Goal: Task Accomplishment & Management: Complete application form

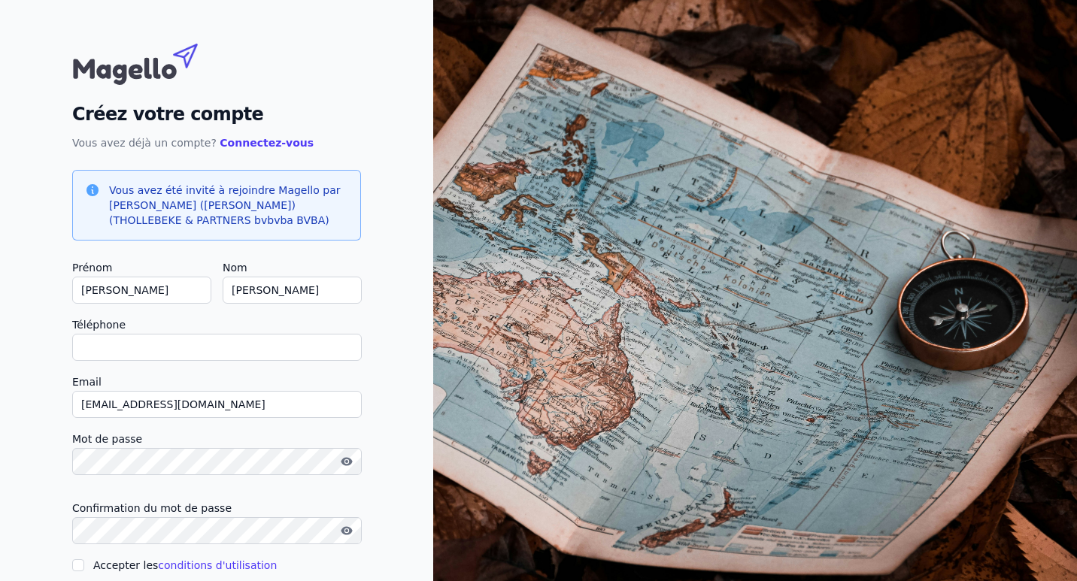
type input "0"
checkbox input "false"
type input "0475661526"
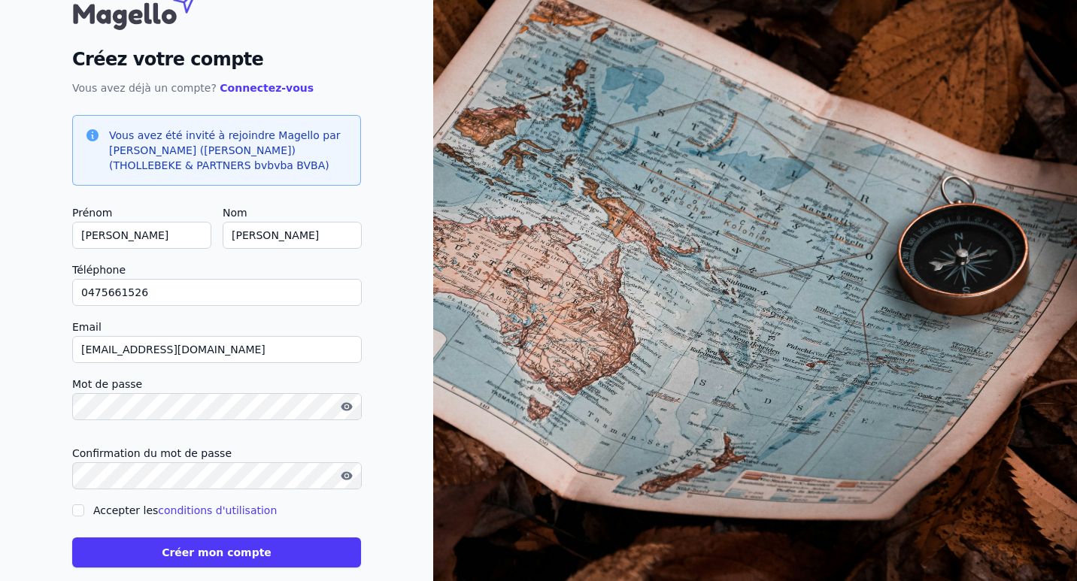
click at [78, 510] on input "Accepter les conditions d'utilisation" at bounding box center [78, 511] width 12 height 12
checkbox input "true"
click at [174, 553] on button "Créer mon compte" at bounding box center [216, 553] width 289 height 30
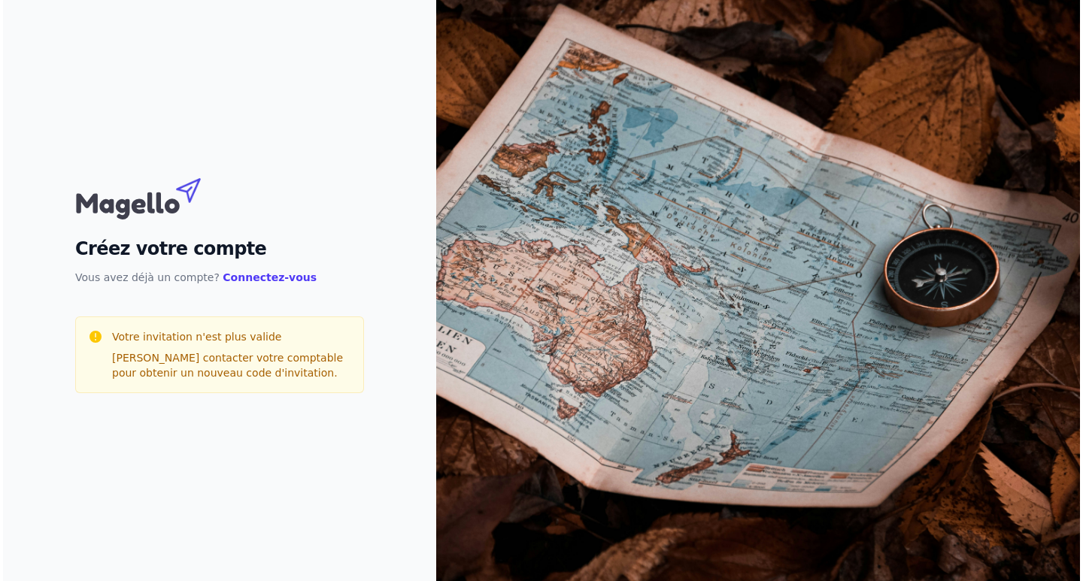
scroll to position [0, 0]
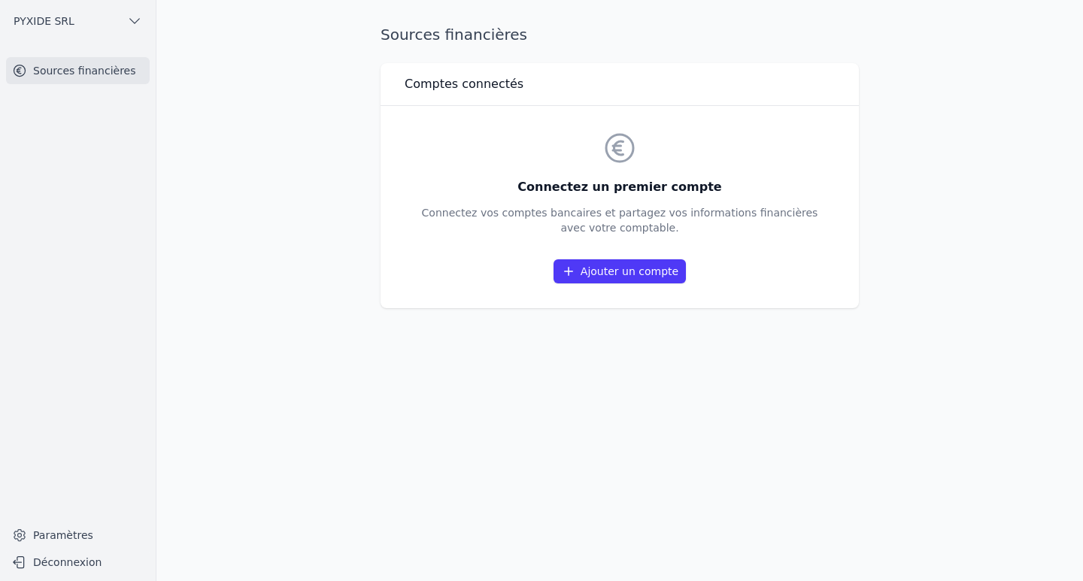
click at [619, 269] on link "Ajouter un compte" at bounding box center [619, 271] width 132 height 24
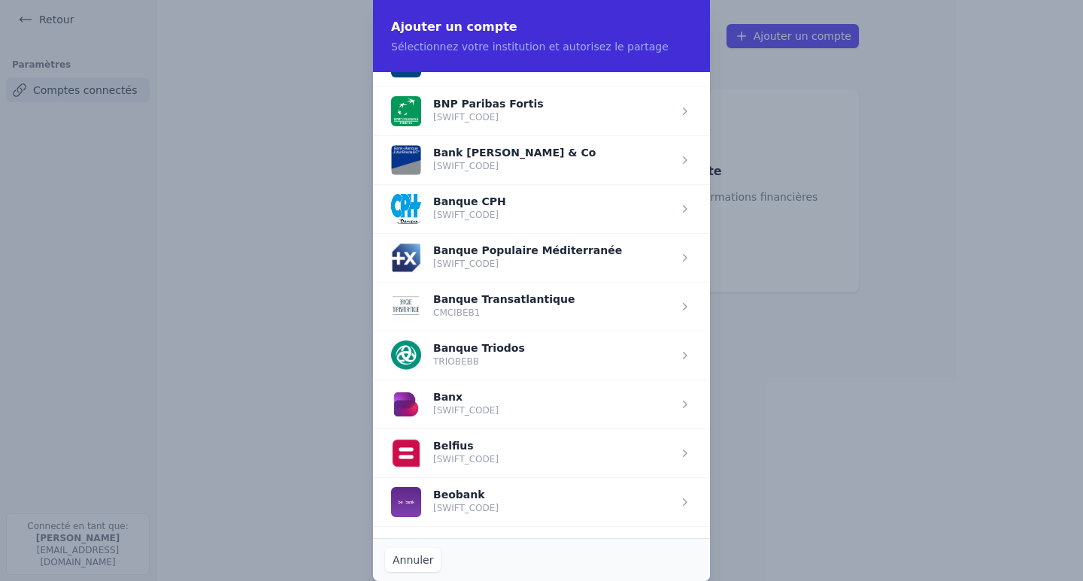
scroll to position [290, 0]
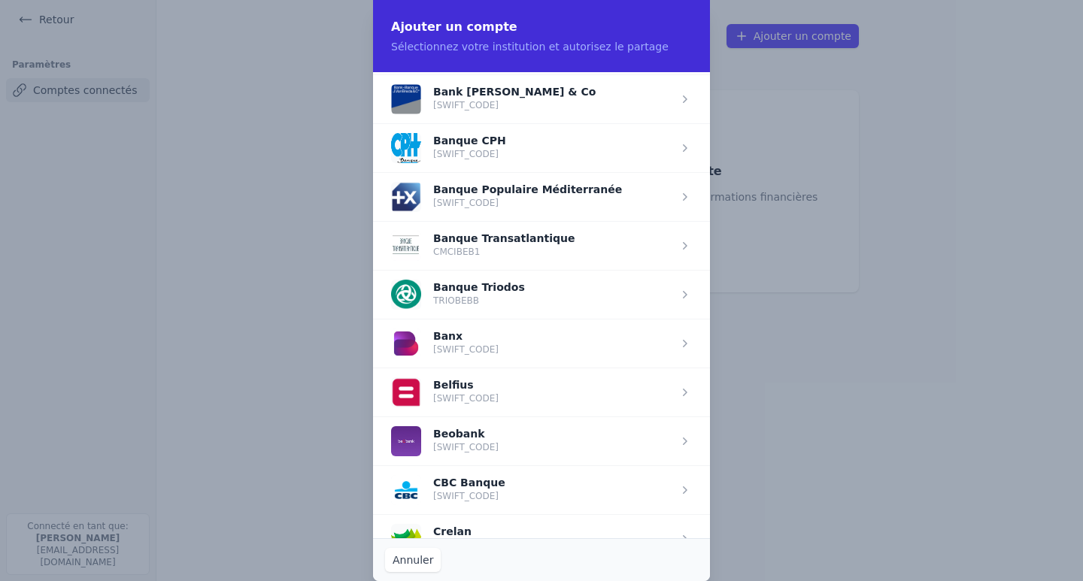
click at [450, 387] on span "button" at bounding box center [541, 392] width 337 height 49
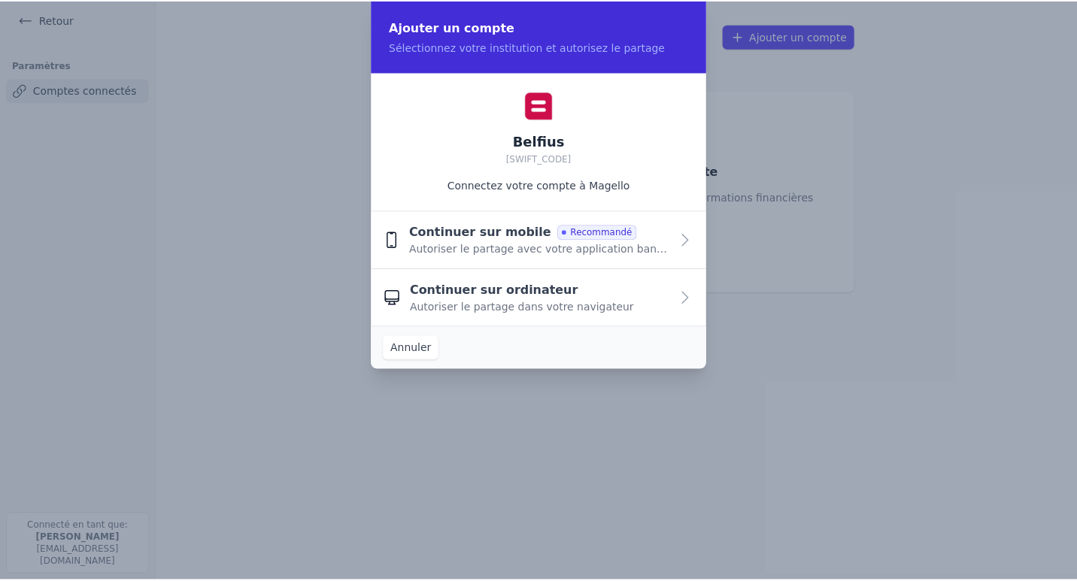
scroll to position [0, 0]
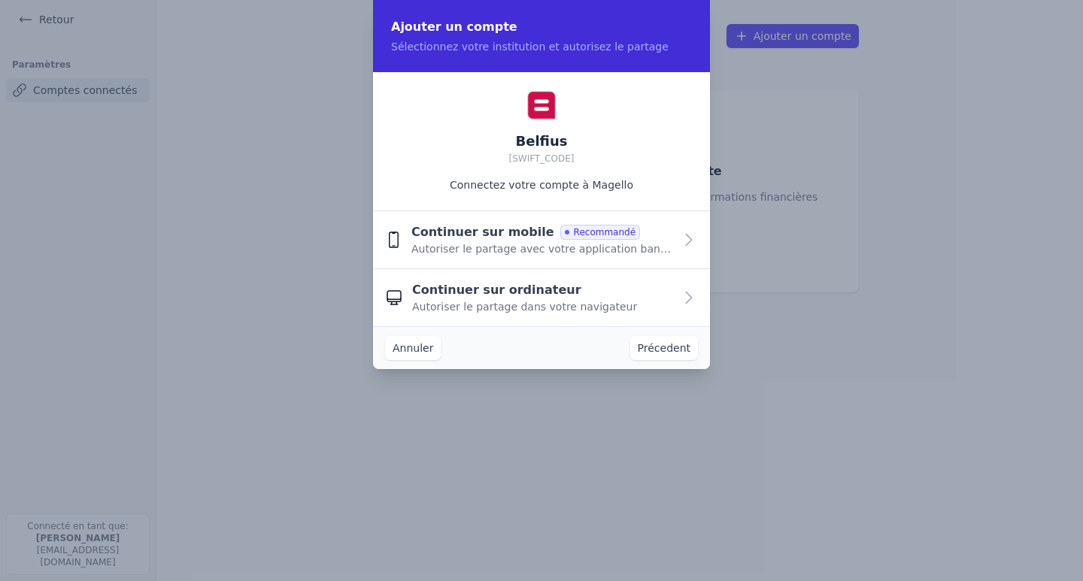
click at [580, 291] on div "Continuer sur ordinateur Autoriser le partage dans votre navigateur" at bounding box center [543, 297] width 262 height 33
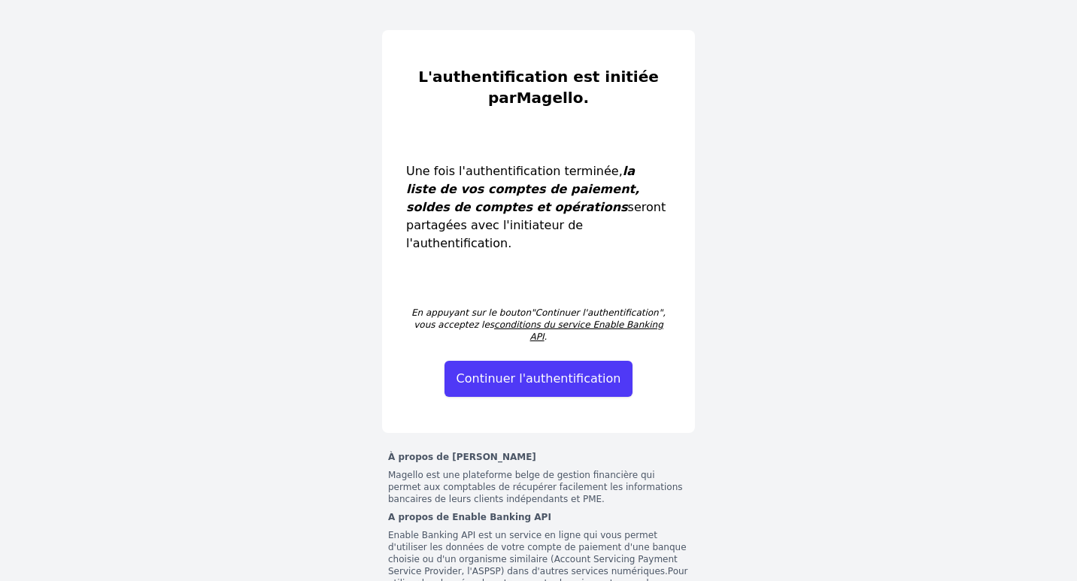
click at [535, 361] on button "Continuer l'authentification" at bounding box center [538, 379] width 189 height 36
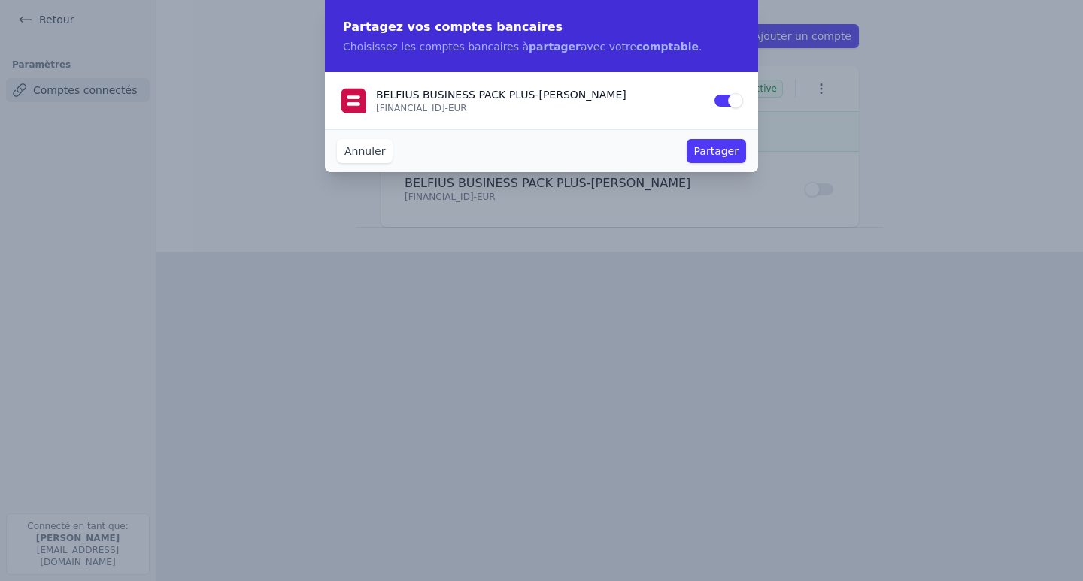
click at [709, 149] on button "Partager" at bounding box center [716, 151] width 59 height 24
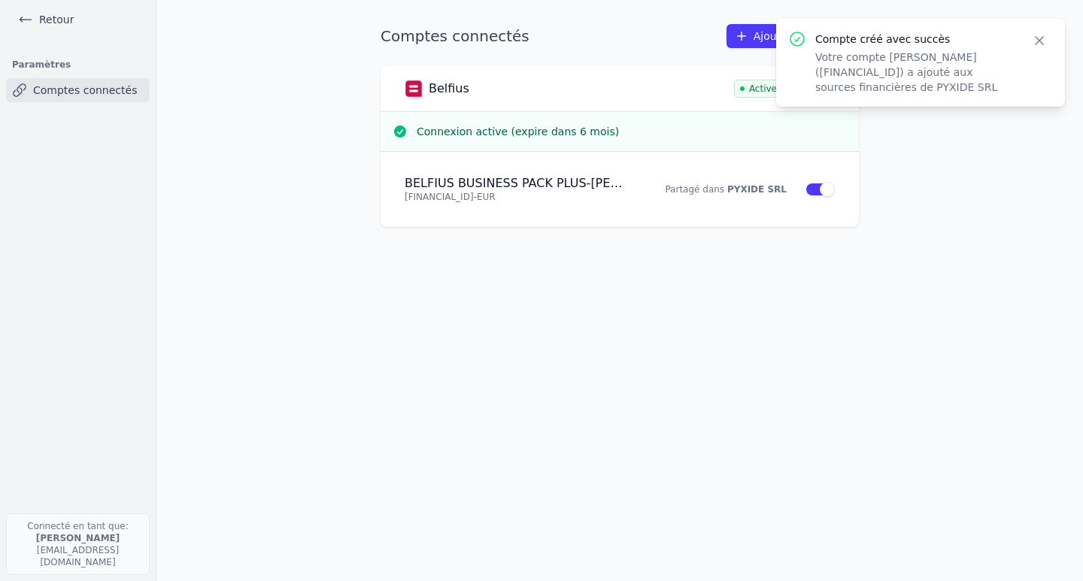
click at [1040, 38] on icon "button" at bounding box center [1039, 40] width 15 height 15
